Goal: Task Accomplishment & Management: Manage account settings

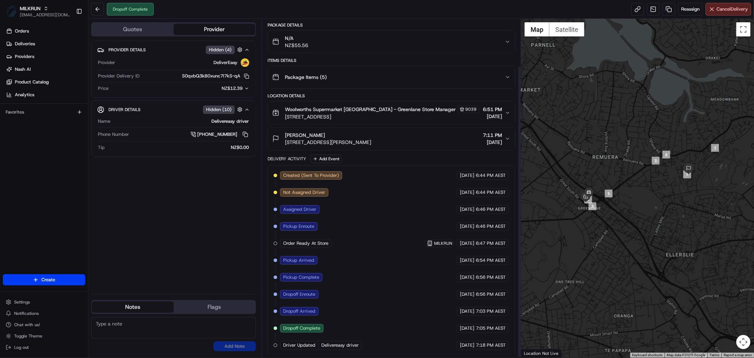
scroll to position [55, 0]
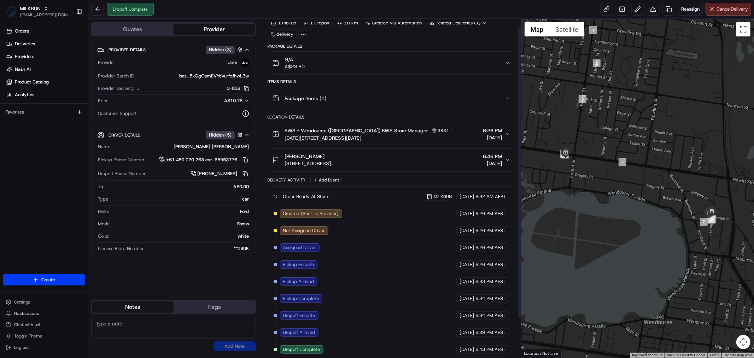
scroll to position [55, 0]
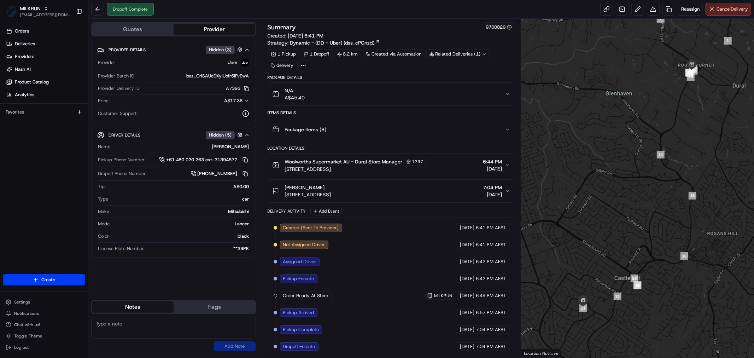
scroll to position [72, 0]
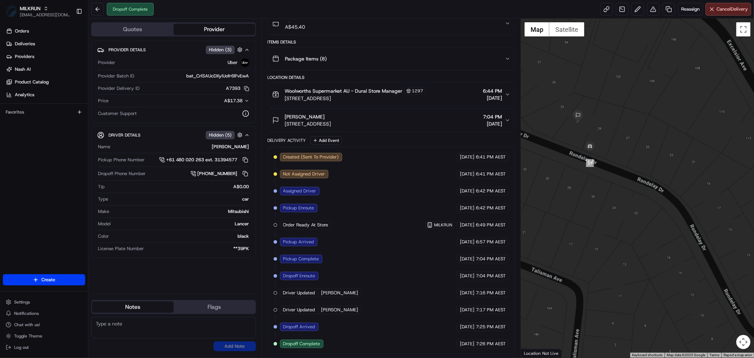
drag, startPoint x: 591, startPoint y: 177, endPoint x: 598, endPoint y: 235, distance: 58.5
click at [598, 235] on div at bounding box center [637, 188] width 233 height 339
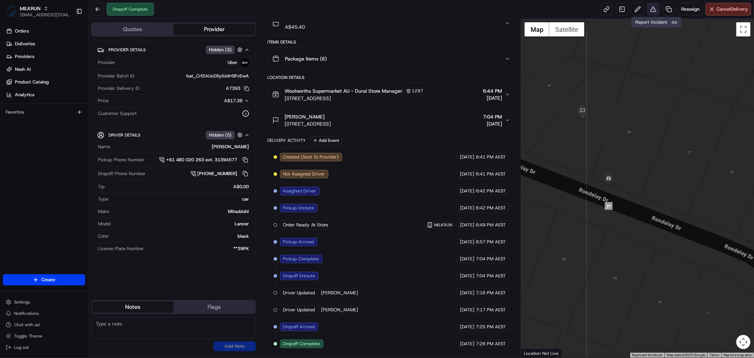
click at [648, 5] on button at bounding box center [653, 9] width 13 height 13
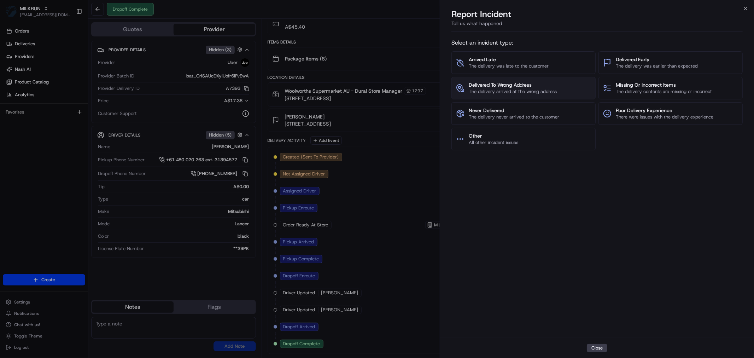
click at [512, 88] on span "The delivery arrived at the wrong address" at bounding box center [513, 91] width 88 height 6
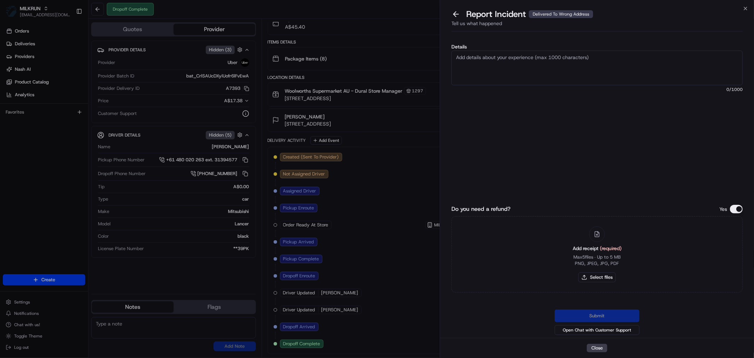
click at [485, 59] on textarea "Details" at bounding box center [596, 68] width 291 height 35
type textarea "Wrong Address"
click at [598, 275] on button "Select files" at bounding box center [596, 277] width 37 height 10
type input "C:\fakepath\John.pdf"
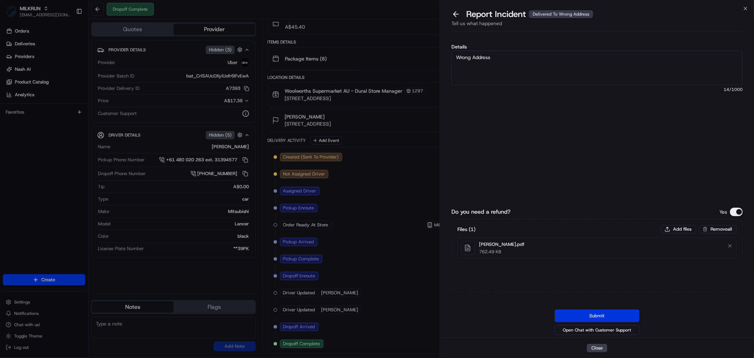
click at [582, 311] on button "Submit" at bounding box center [597, 315] width 85 height 13
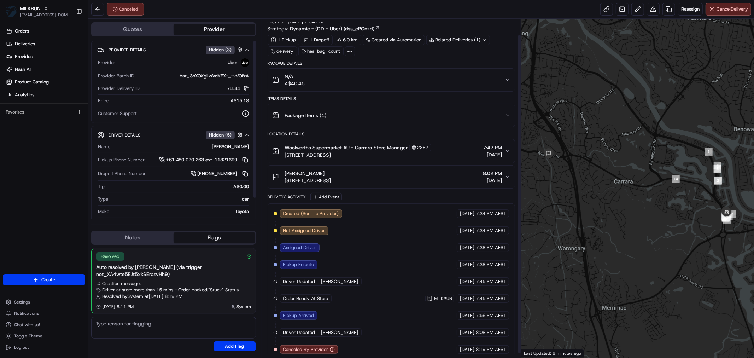
scroll to position [21, 0]
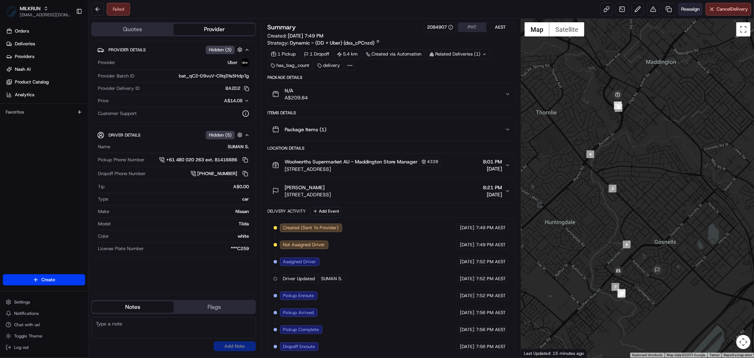
click at [683, 11] on span "Reassign" at bounding box center [690, 9] width 18 height 6
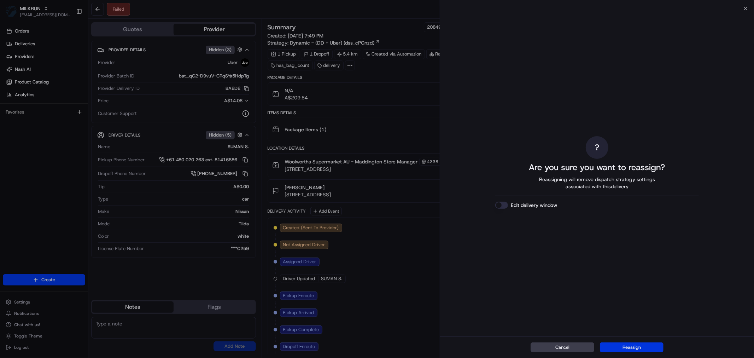
click at [651, 347] on button "Reassign" at bounding box center [632, 347] width 64 height 10
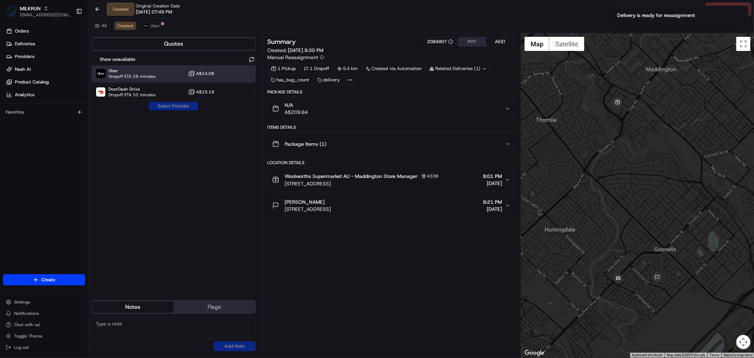
click at [144, 74] on span "Dropoff ETA 28 minutes" at bounding box center [132, 77] width 47 height 6
click at [167, 102] on button "Assign Provider" at bounding box center [173, 106] width 50 height 8
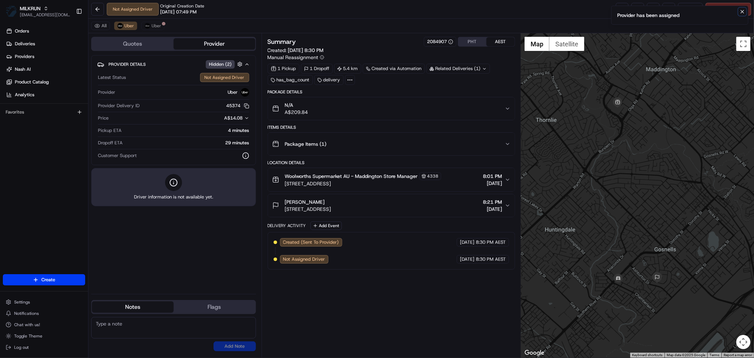
click at [742, 13] on icon "Notifications (F8)" at bounding box center [743, 12] width 6 height 6
click at [616, 9] on link at bounding box center [622, 9] width 13 height 13
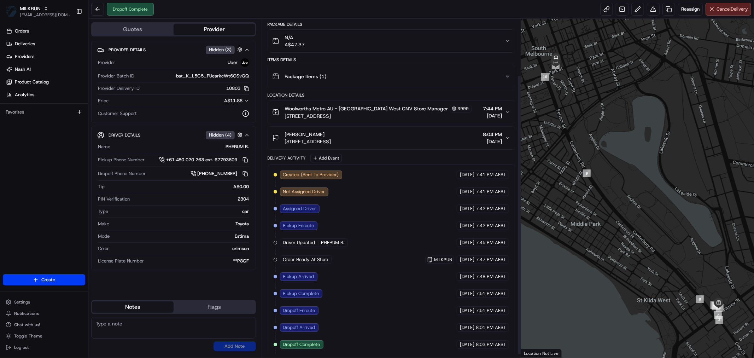
scroll to position [72, 0]
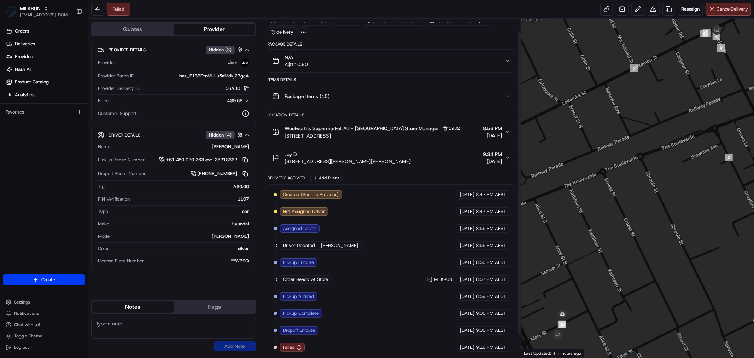
scroll to position [38, 0]
